Goal: Transaction & Acquisition: Purchase product/service

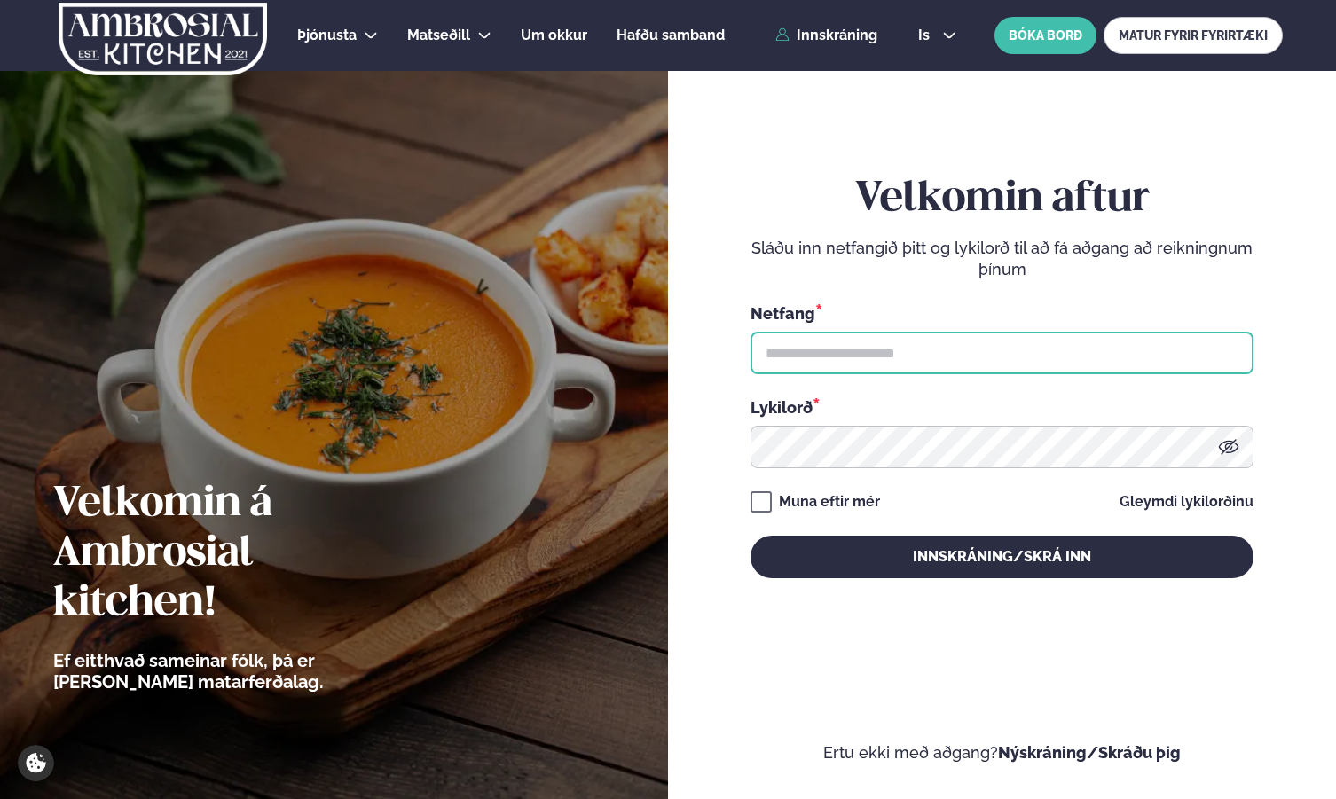
click at [828, 353] on input "text" at bounding box center [1001, 353] width 503 height 43
type input "**********"
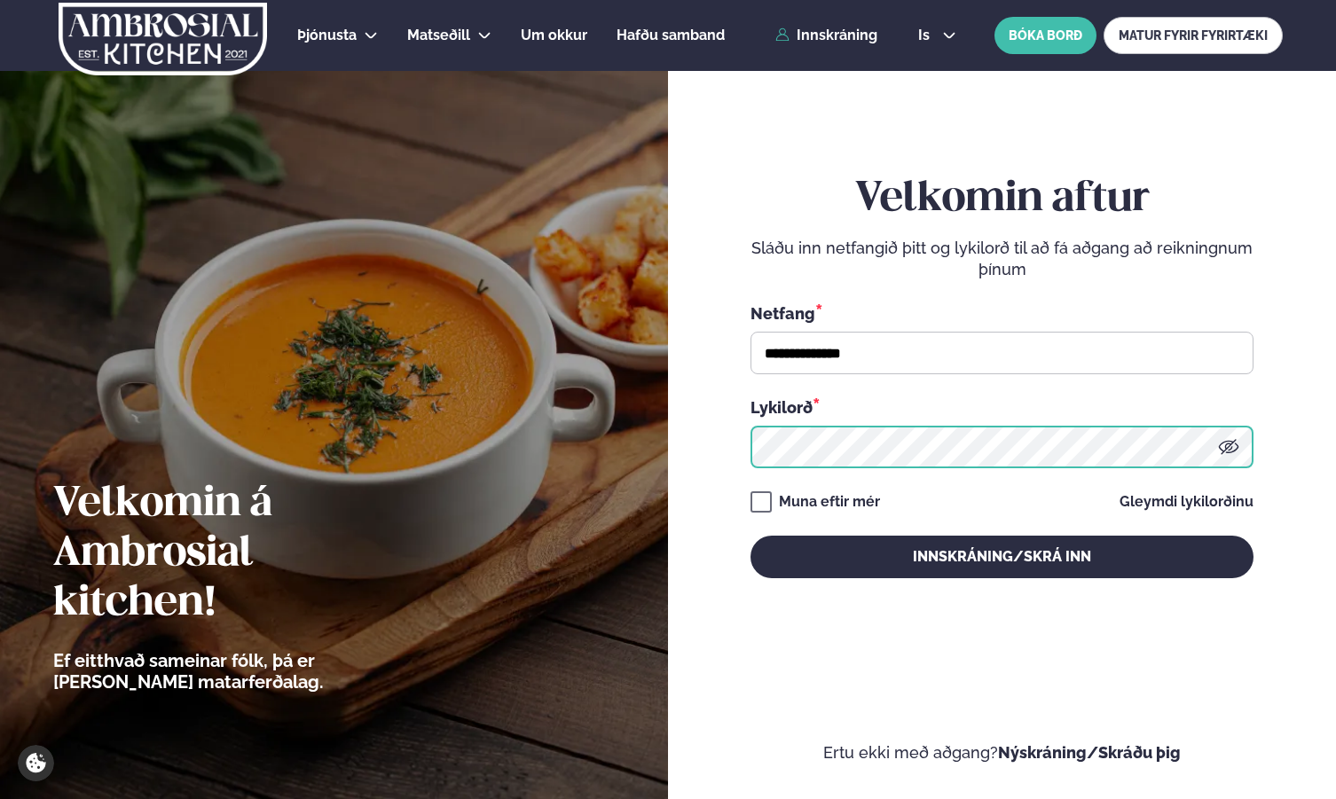
click at [750, 536] on button "Innskráning/Skrá inn" at bounding box center [1001, 557] width 503 height 43
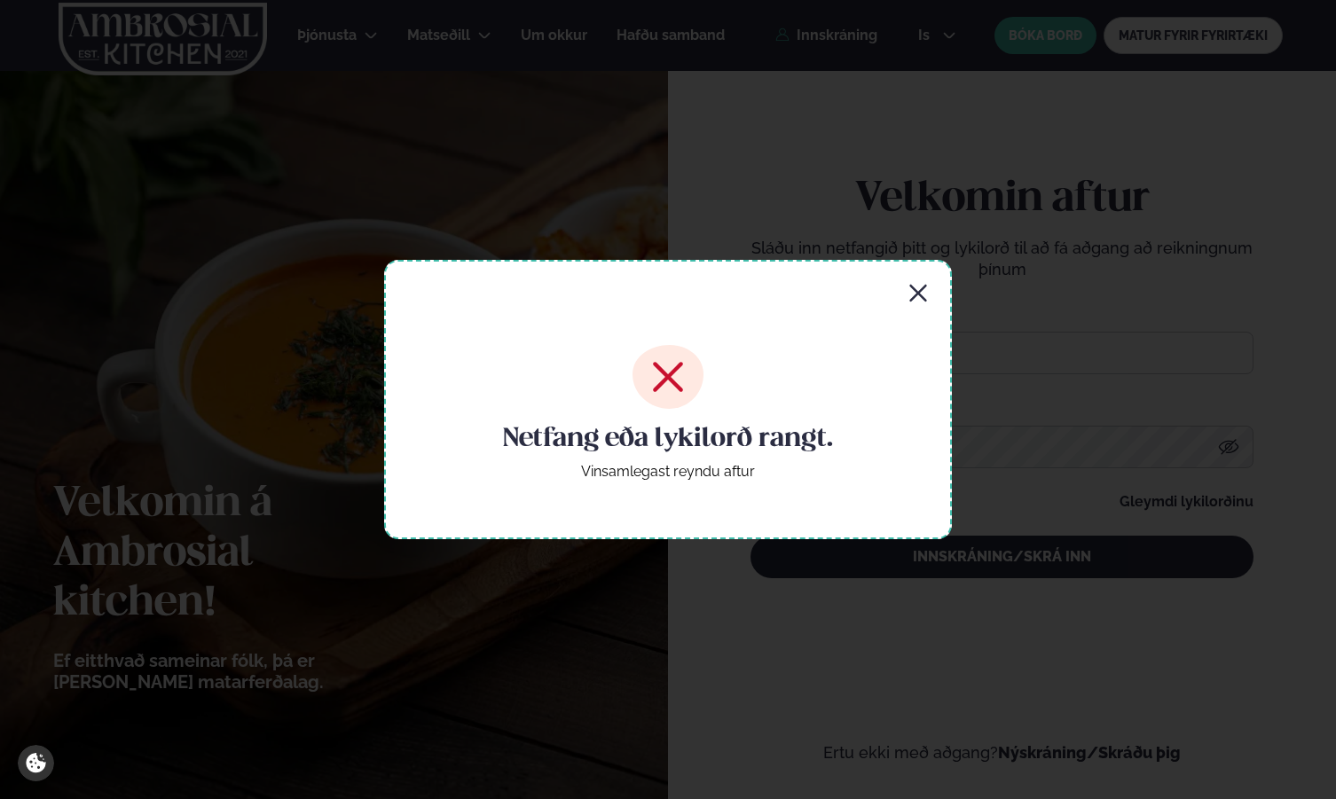
click at [929, 294] on div "Netfang eða lykilorð rangt. Vinsamlegast reyndu aftur" at bounding box center [668, 399] width 568 height 278
click at [921, 293] on icon "button" at bounding box center [917, 293] width 21 height 21
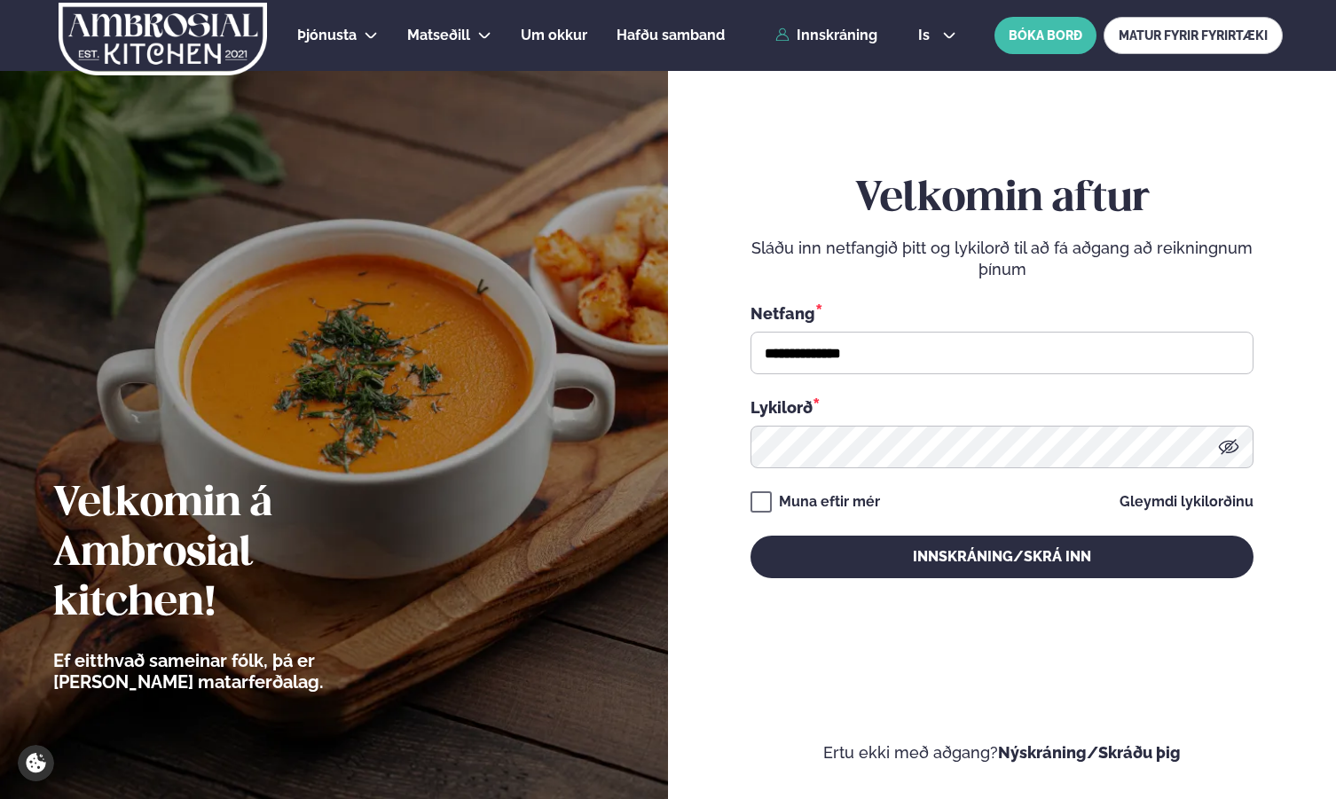
click at [1223, 446] on icon at bounding box center [1228, 446] width 21 height 21
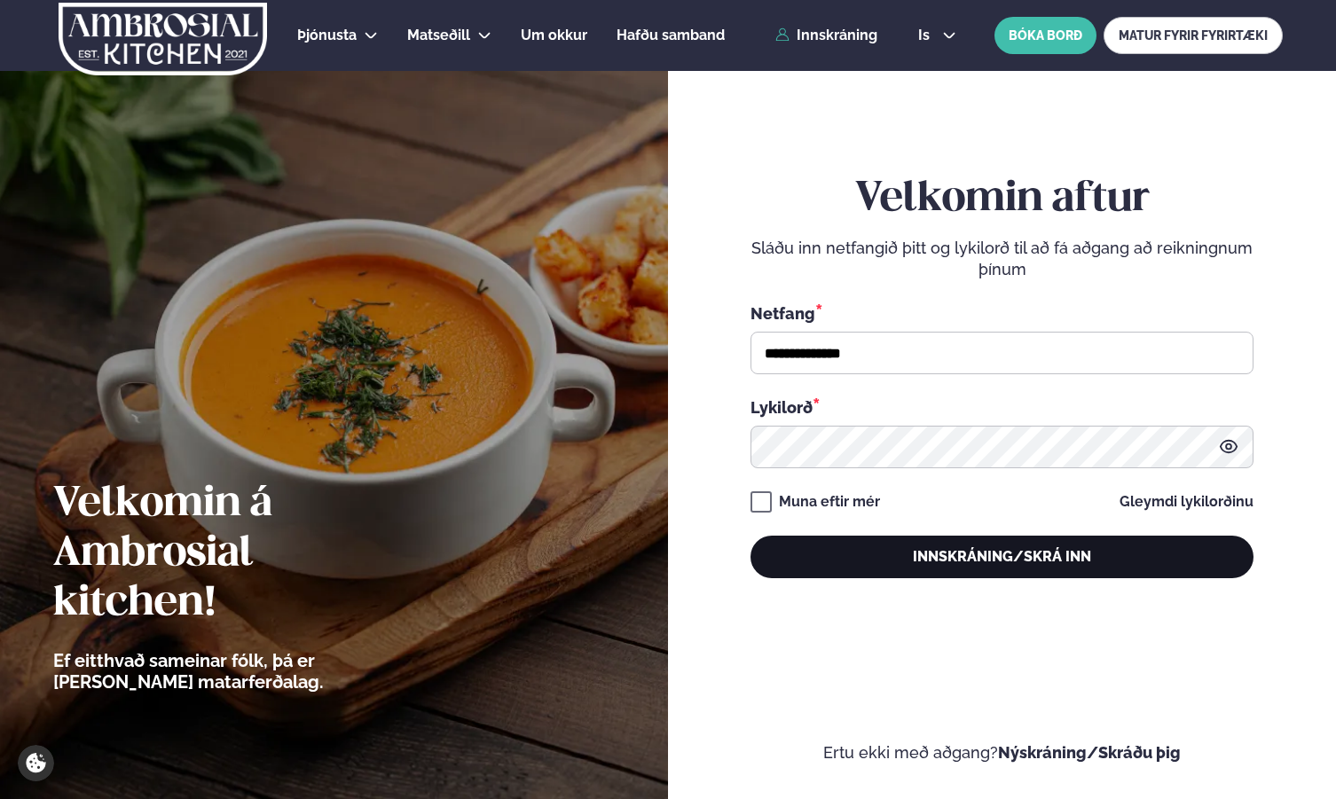
click at [964, 566] on button "Innskráning/Skrá inn" at bounding box center [1001, 557] width 503 height 43
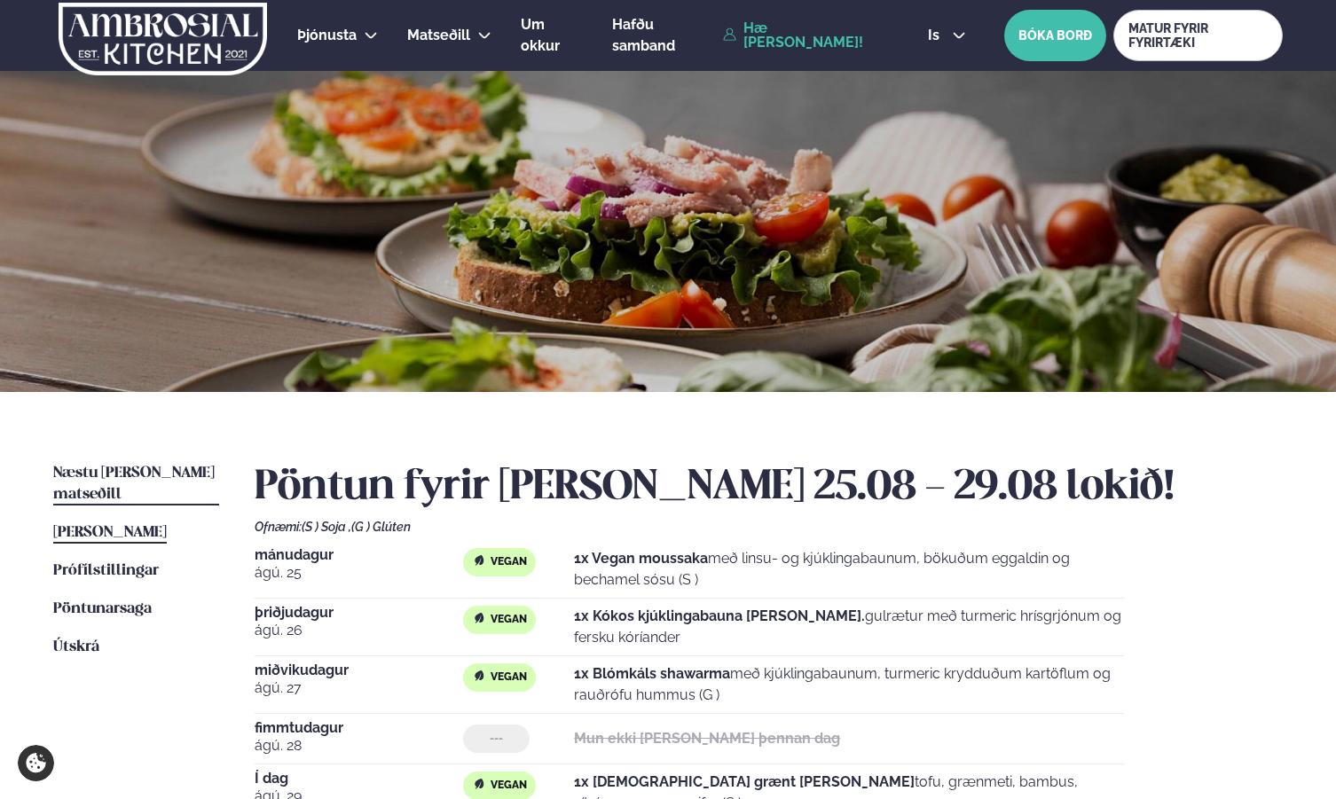
click at [117, 475] on span "Næstu [PERSON_NAME] matseðill" at bounding box center [133, 484] width 161 height 36
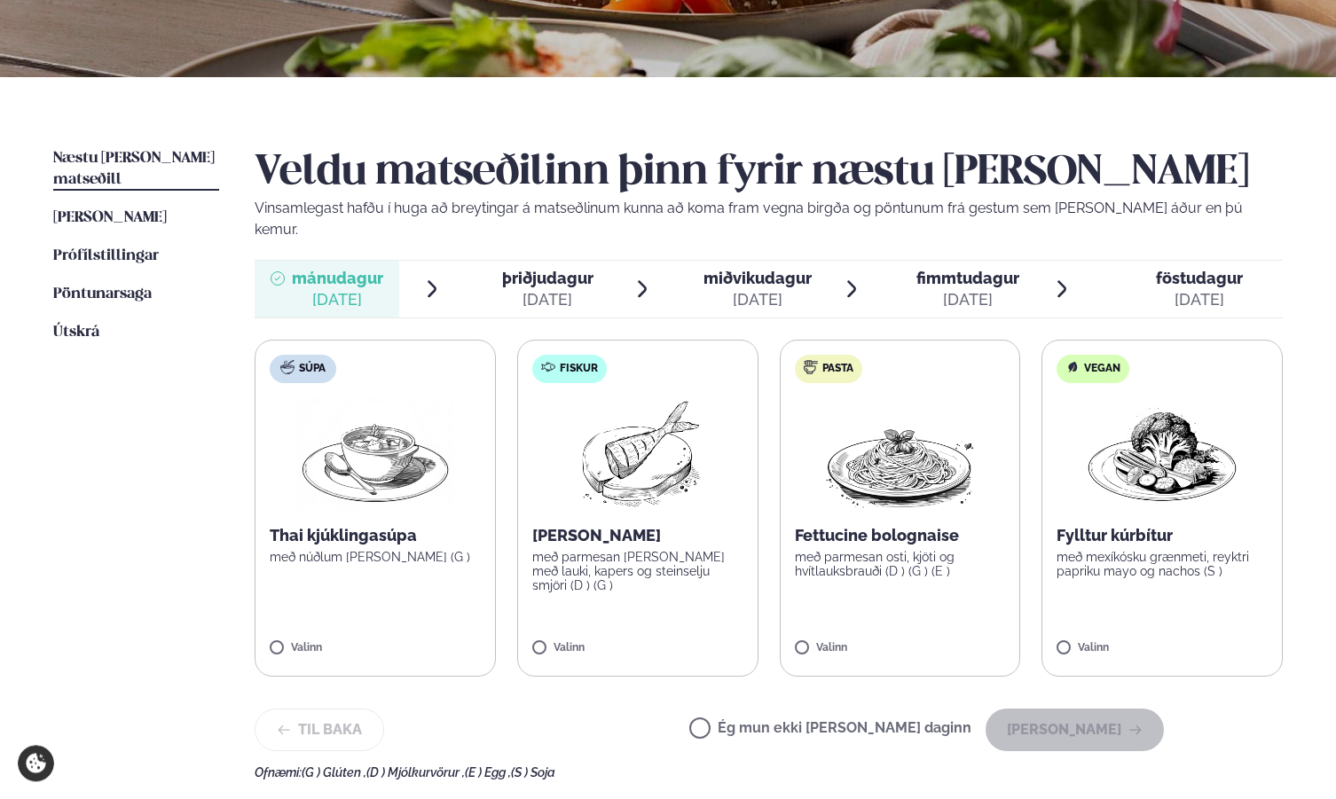
scroll to position [362, 0]
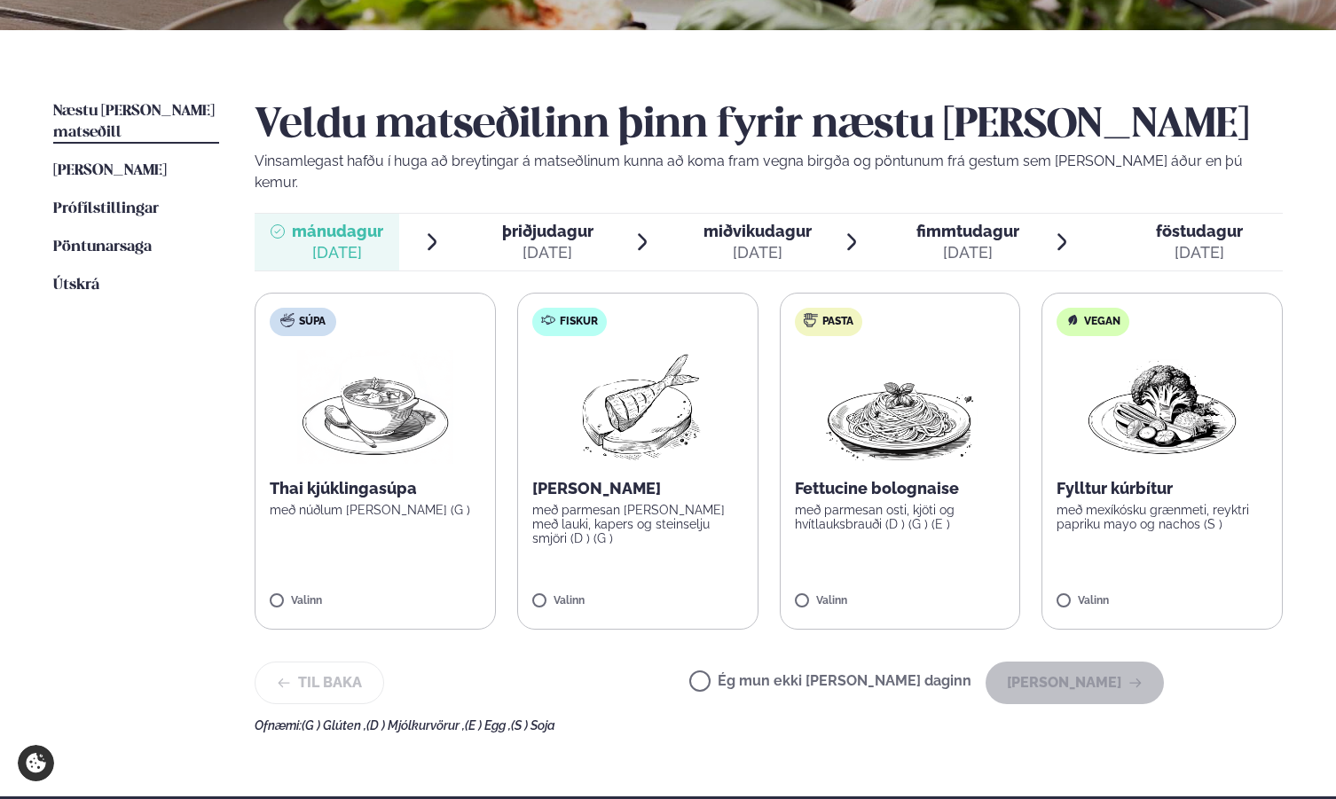
click at [1095, 595] on div "Valinn" at bounding box center [1161, 602] width 211 height 15
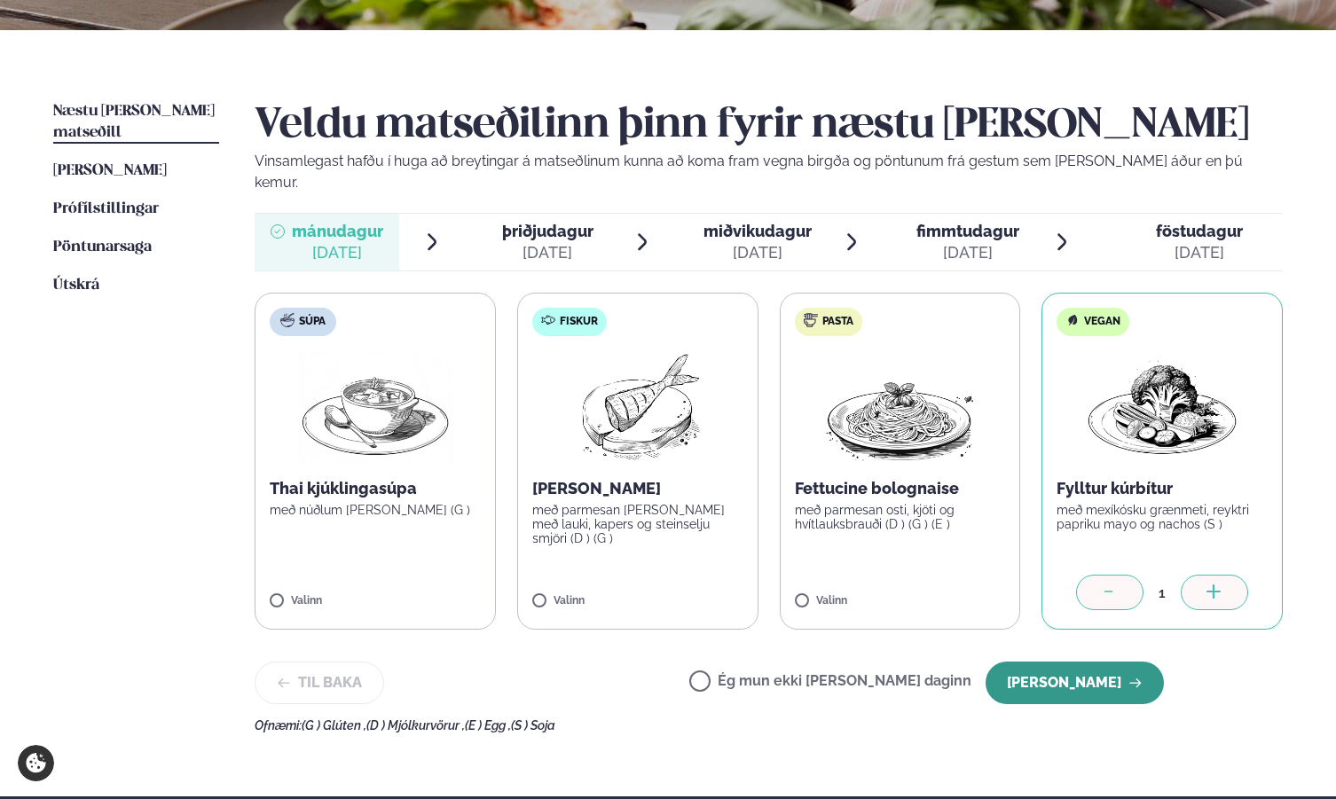
click at [1078, 662] on button "[PERSON_NAME]" at bounding box center [1074, 683] width 178 height 43
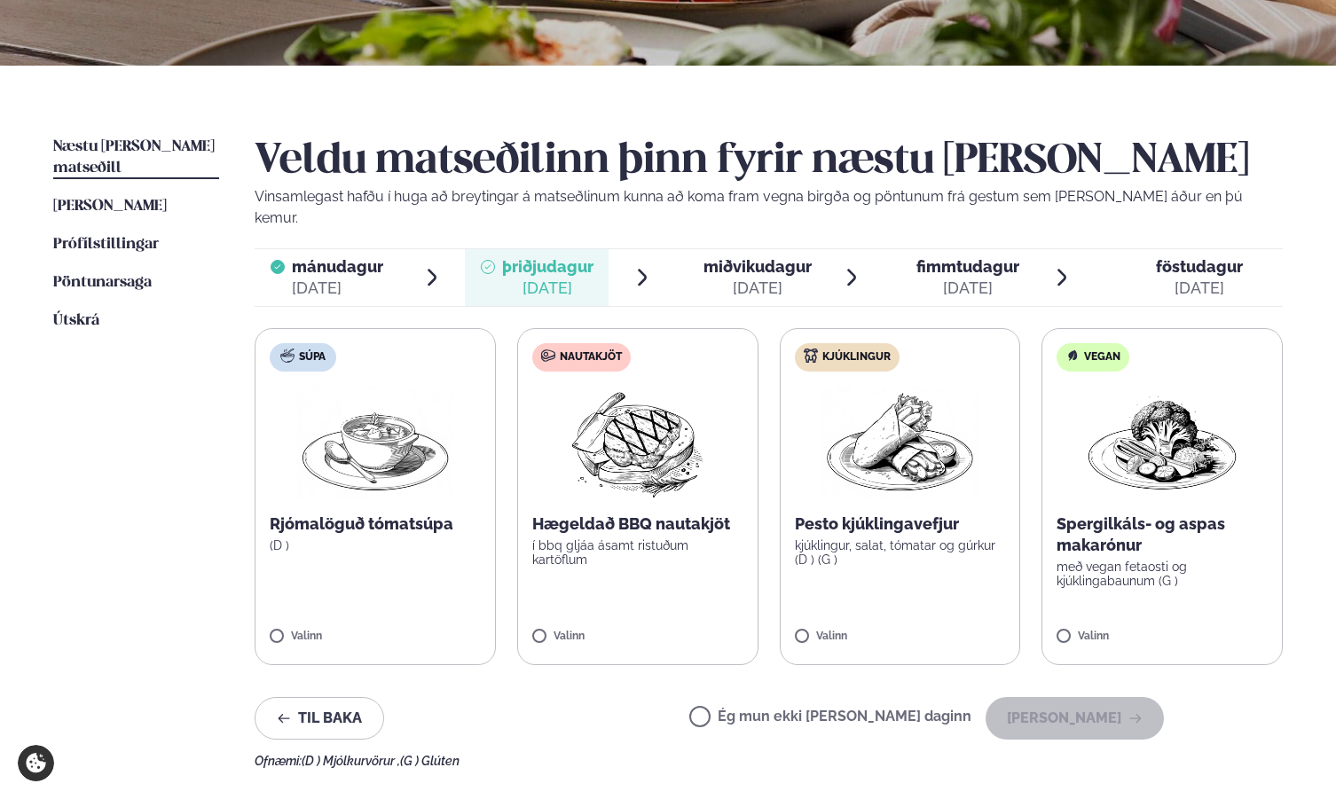
click at [741, 278] on div "[DATE]" at bounding box center [757, 288] width 108 height 21
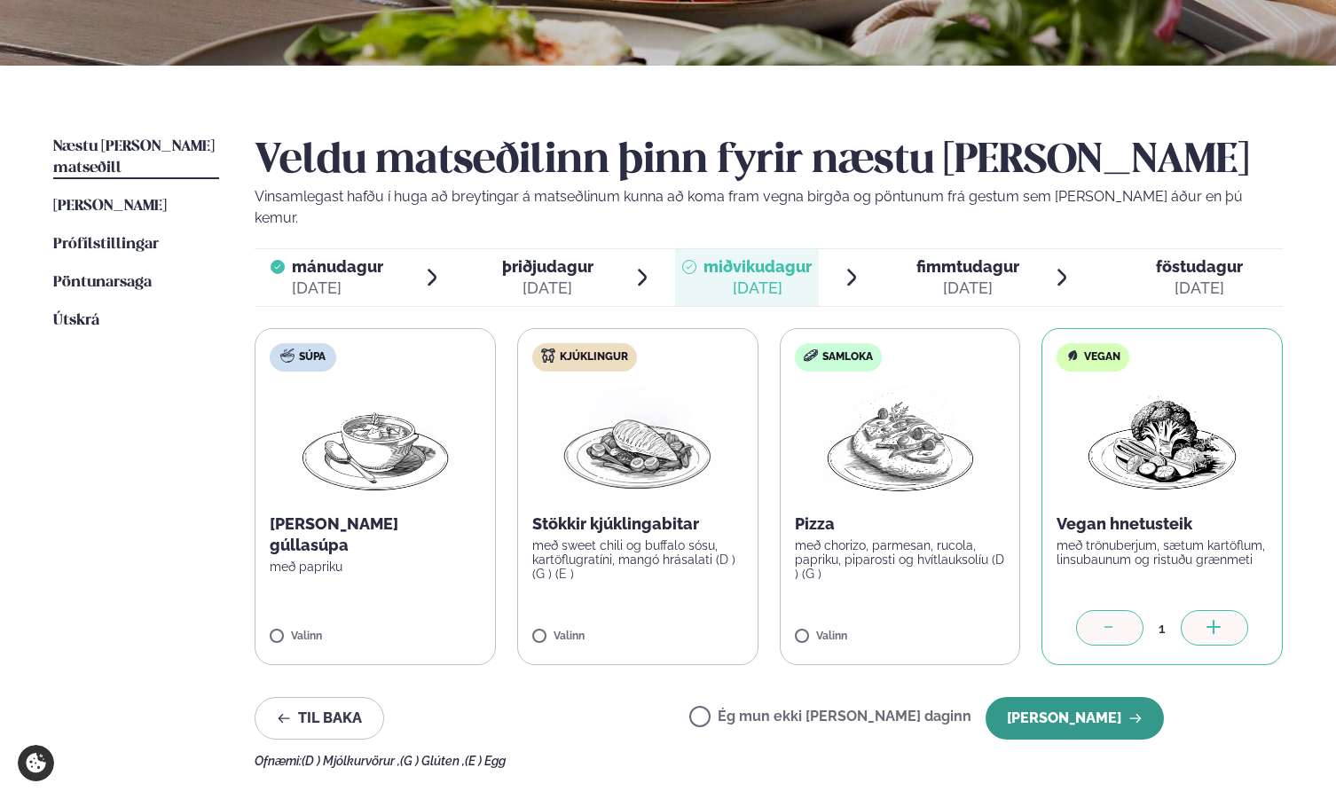
click at [1101, 697] on button "[PERSON_NAME]" at bounding box center [1074, 718] width 178 height 43
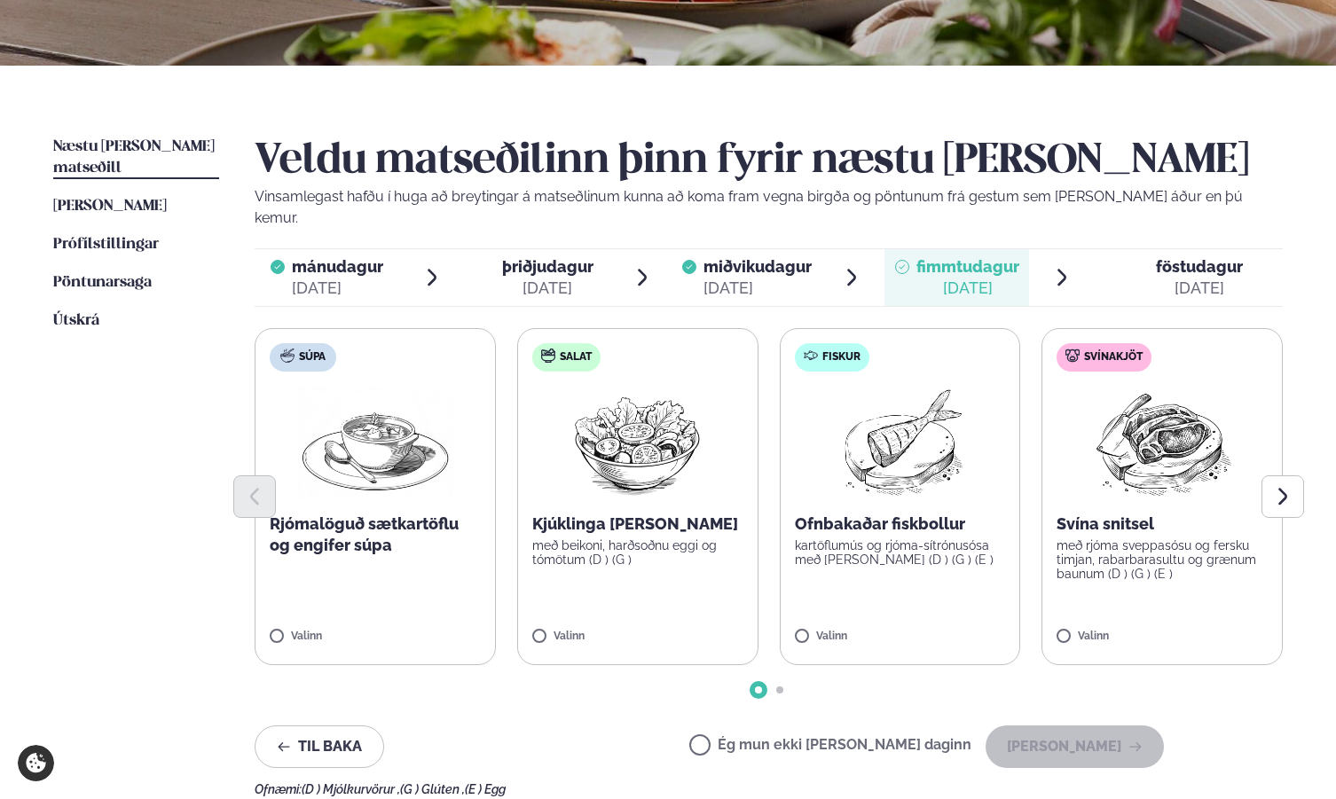
drag, startPoint x: 850, startPoint y: 727, endPoint x: 882, endPoint y: 727, distance: 32.8
click at [854, 738] on label "Ég mun ekki [PERSON_NAME] daginn" at bounding box center [830, 747] width 282 height 19
click at [756, 738] on label "Ég mun ekki [PERSON_NAME] daginn" at bounding box center [830, 747] width 282 height 19
click at [1068, 733] on button "[PERSON_NAME]" at bounding box center [1074, 746] width 178 height 43
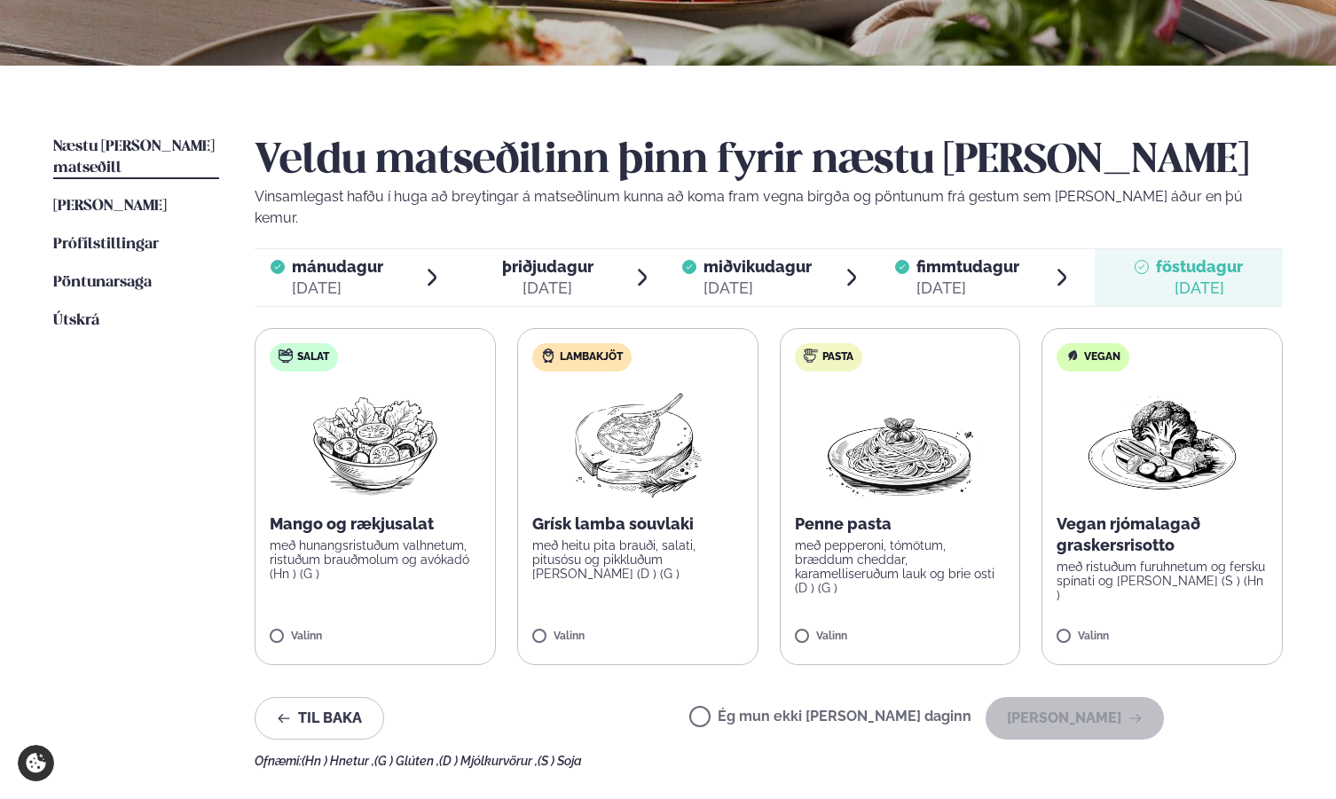
click at [770, 709] on label "Ég mun ekki [PERSON_NAME] daginn" at bounding box center [830, 718] width 282 height 19
click at [1035, 699] on button "[PERSON_NAME]" at bounding box center [1074, 718] width 178 height 43
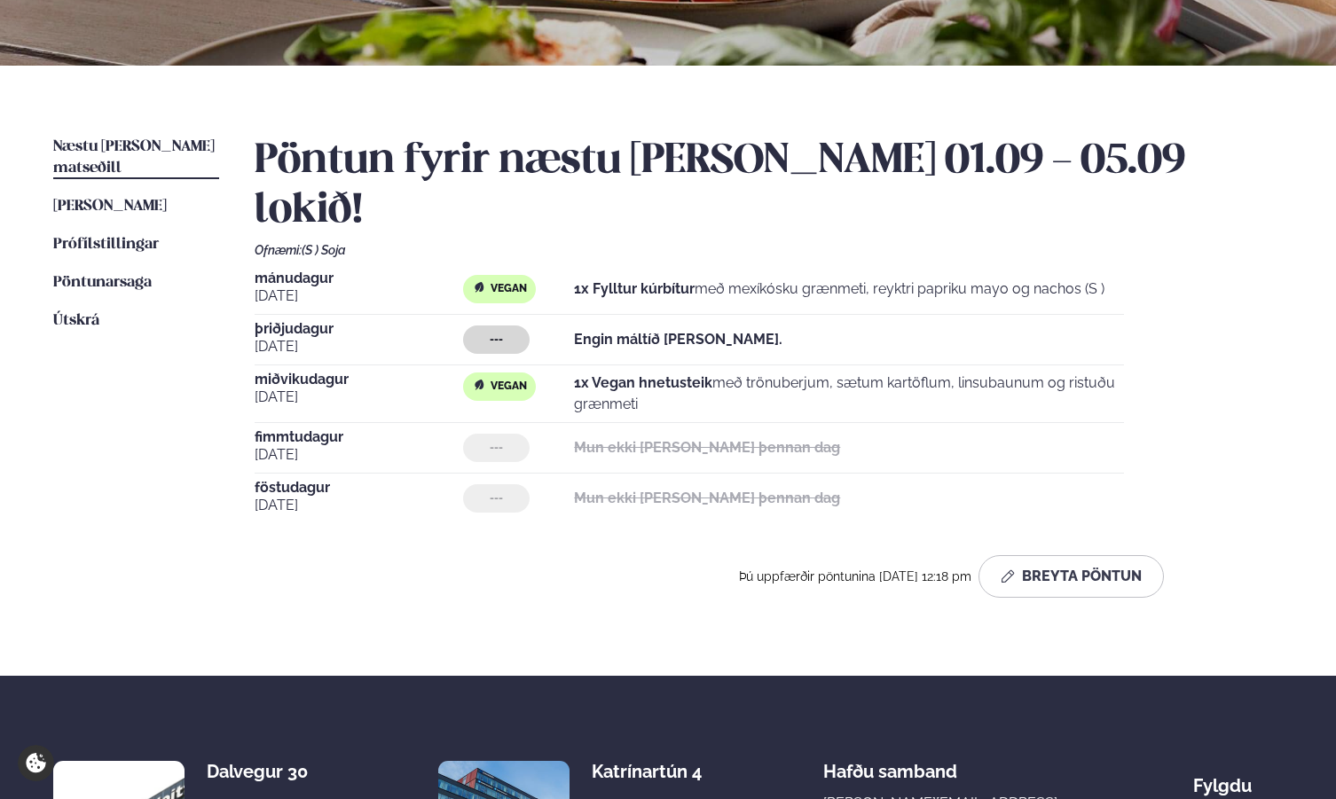
click at [615, 331] on strong "Engin máltíð [PERSON_NAME]." at bounding box center [678, 339] width 208 height 17
click at [1038, 555] on button "Breyta Pöntun" at bounding box center [1070, 576] width 185 height 43
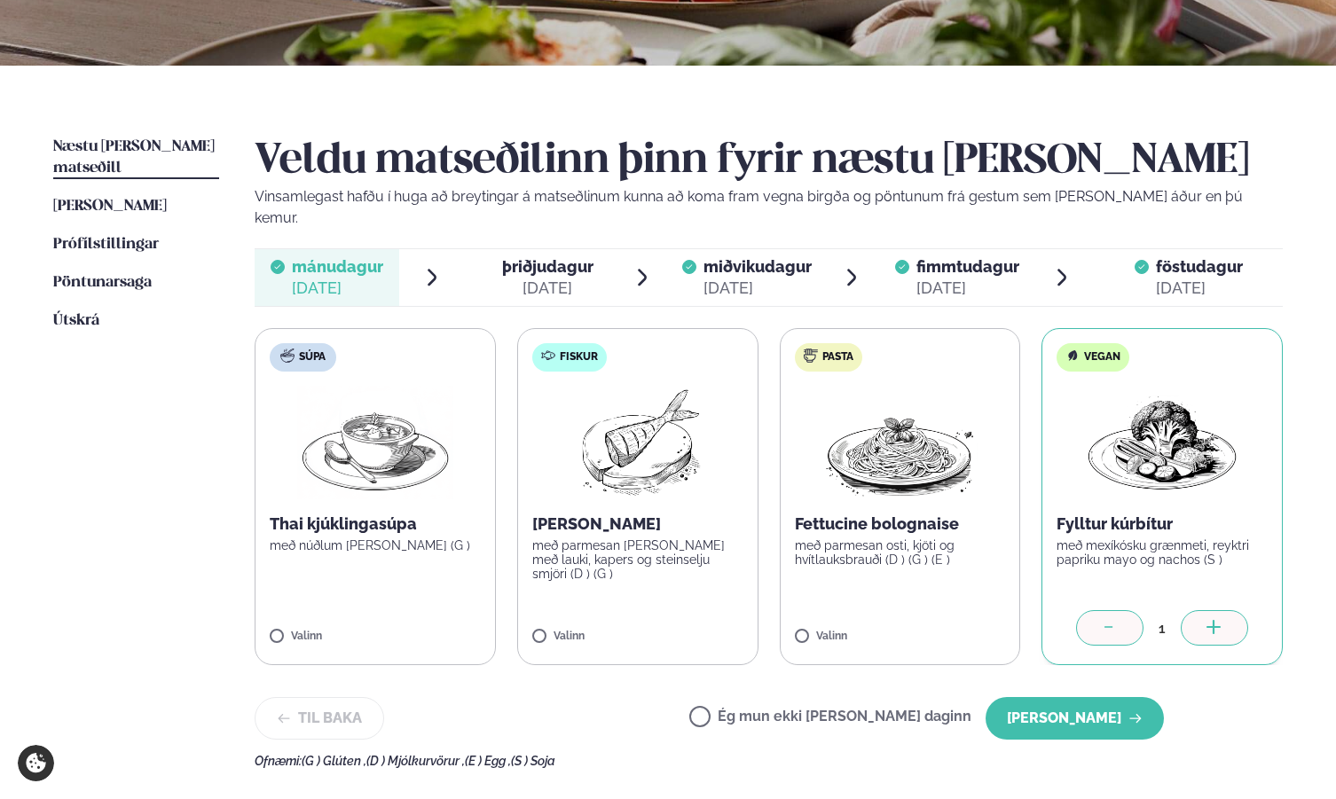
click at [578, 278] on div "[DATE]" at bounding box center [547, 288] width 91 height 21
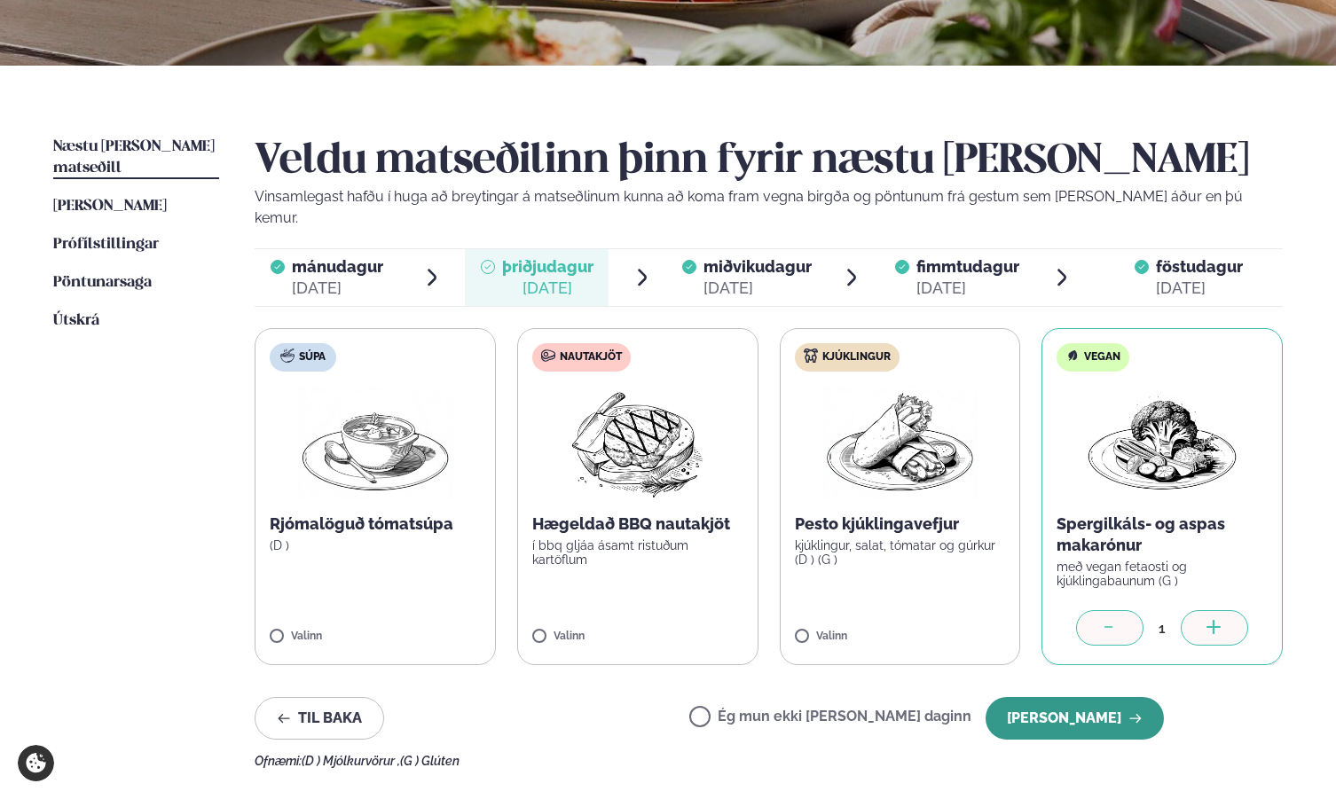
click at [1095, 697] on button "[PERSON_NAME]" at bounding box center [1074, 718] width 178 height 43
